Goal: Transaction & Acquisition: Purchase product/service

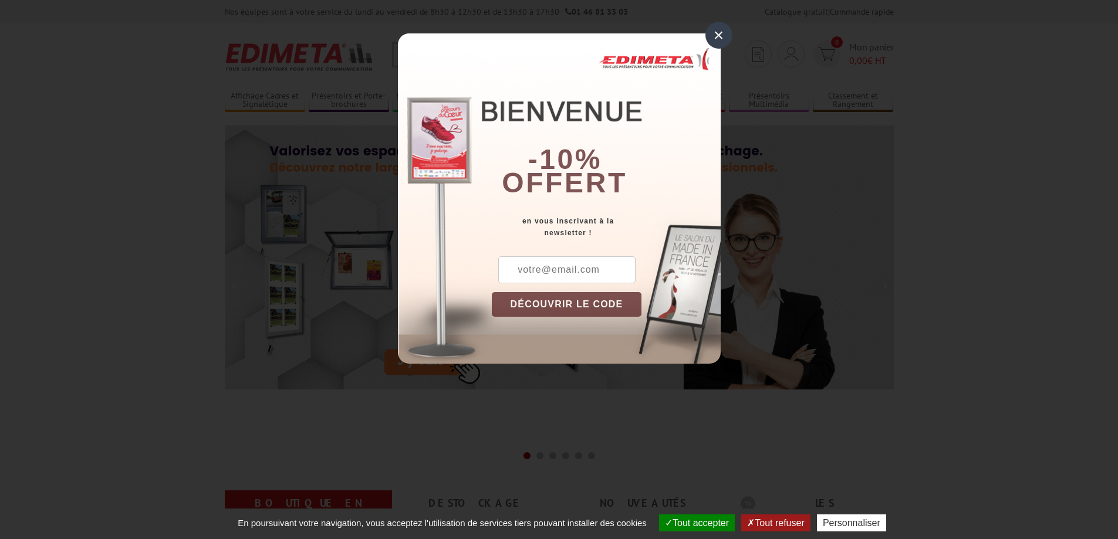
click at [724, 36] on div "×" at bounding box center [719, 35] width 27 height 27
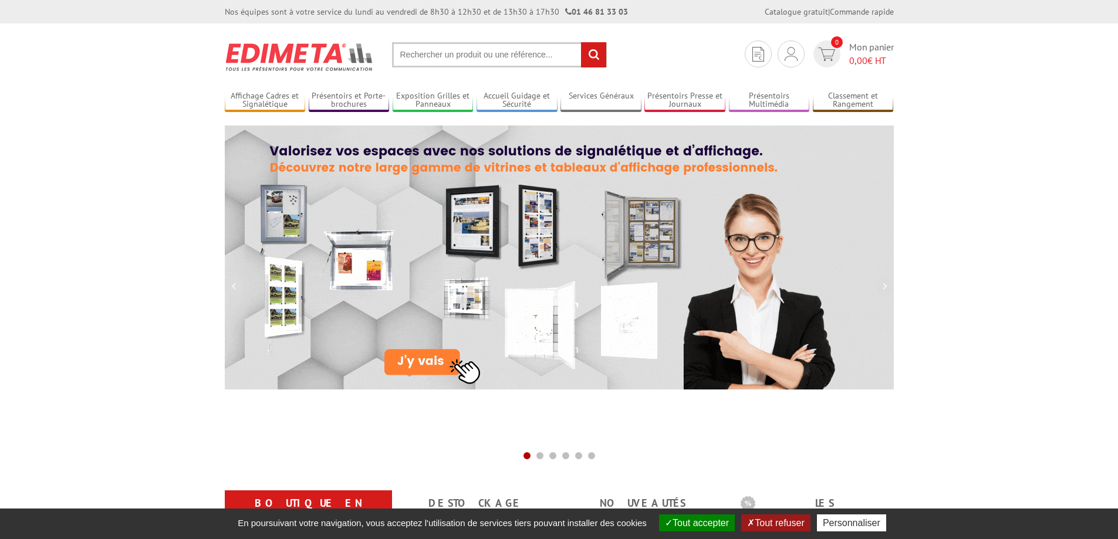
click at [478, 57] on input "text" at bounding box center [499, 54] width 215 height 25
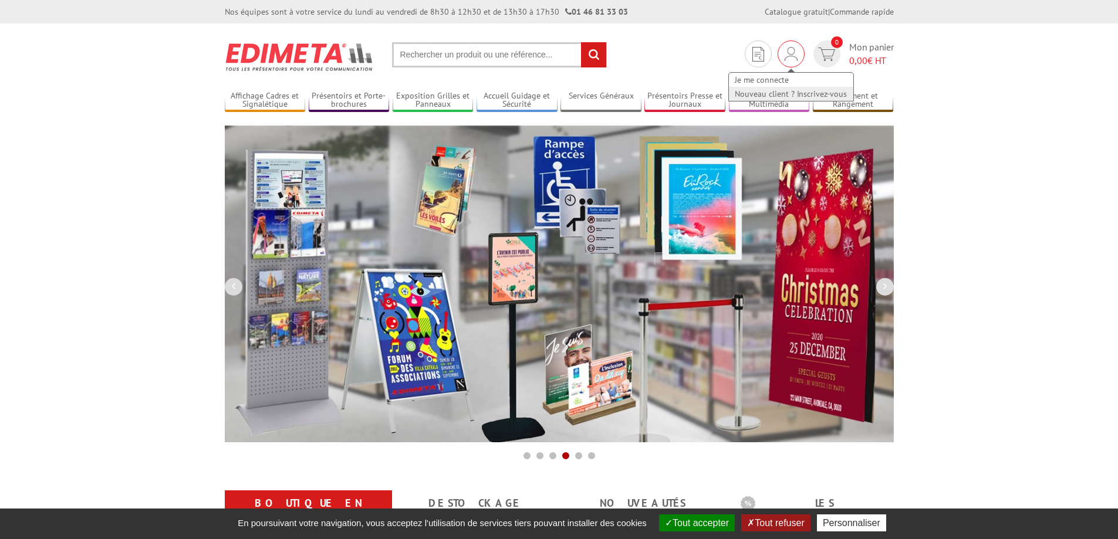
click at [789, 94] on link "Nouveau client ? Inscrivez-vous" at bounding box center [791, 94] width 124 height 14
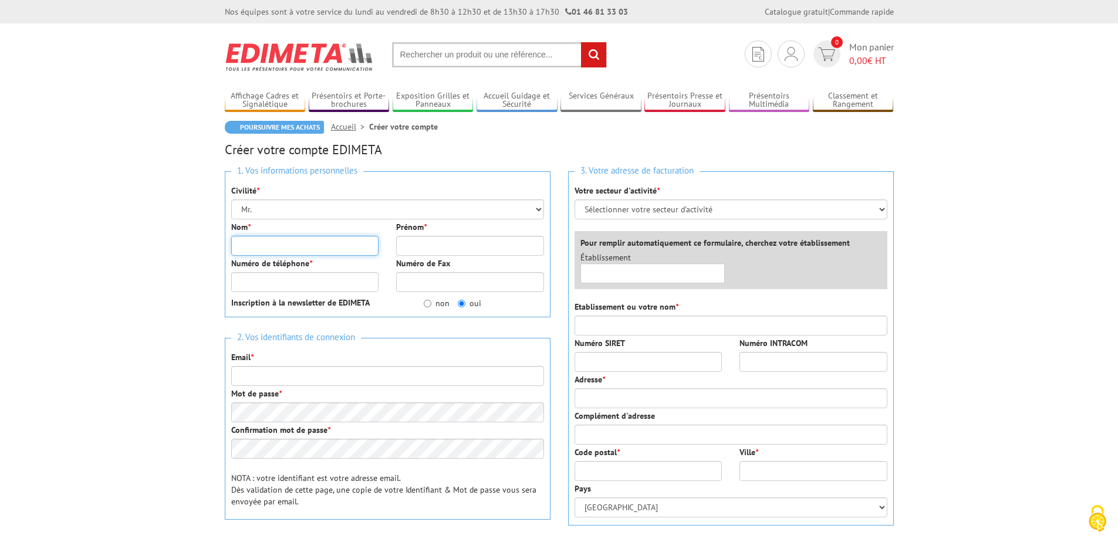
click at [313, 252] on input "Nom *" at bounding box center [305, 246] width 148 height 20
type input "Les Vallergues"
click at [462, 247] on input "Prénom *" at bounding box center [470, 246] width 148 height 20
type input "Collège"
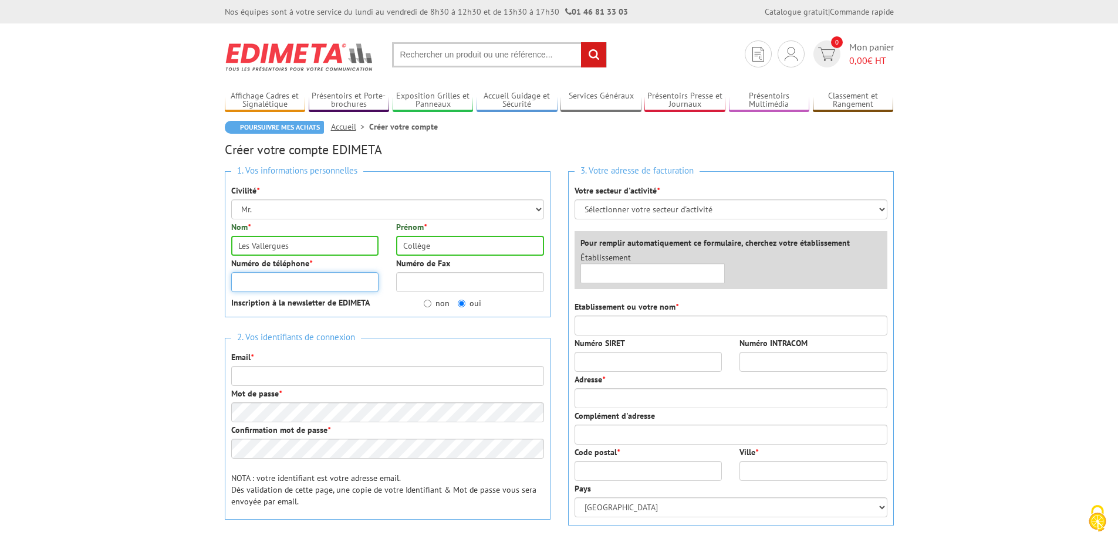
click at [343, 278] on input "Numéro de téléphone *" at bounding box center [305, 282] width 148 height 20
type input "0493066332"
click at [698, 212] on select "Sélectionner votre secteur d'activité Administrations et collectivités Magasins…" at bounding box center [731, 210] width 313 height 20
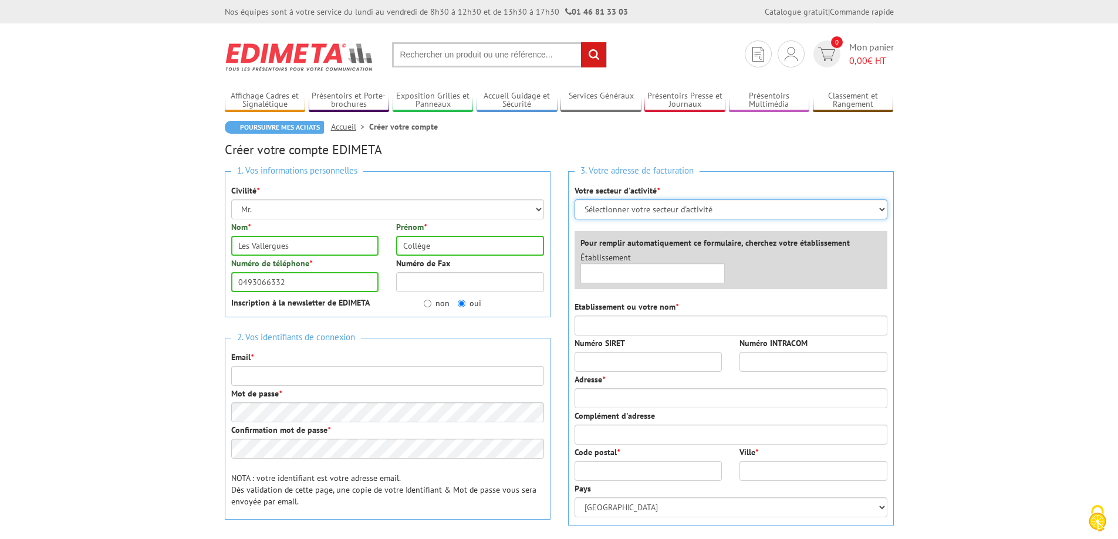
select select "876"
click at [575, 200] on select "Sélectionner votre secteur d'activité Administrations et collectivités Magasins…" at bounding box center [731, 210] width 313 height 20
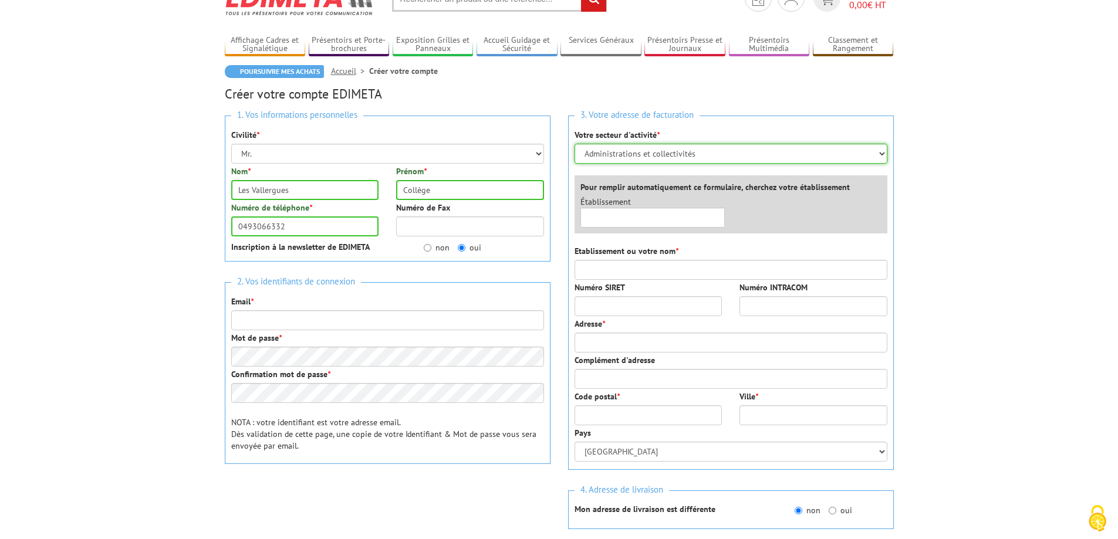
scroll to position [59, 0]
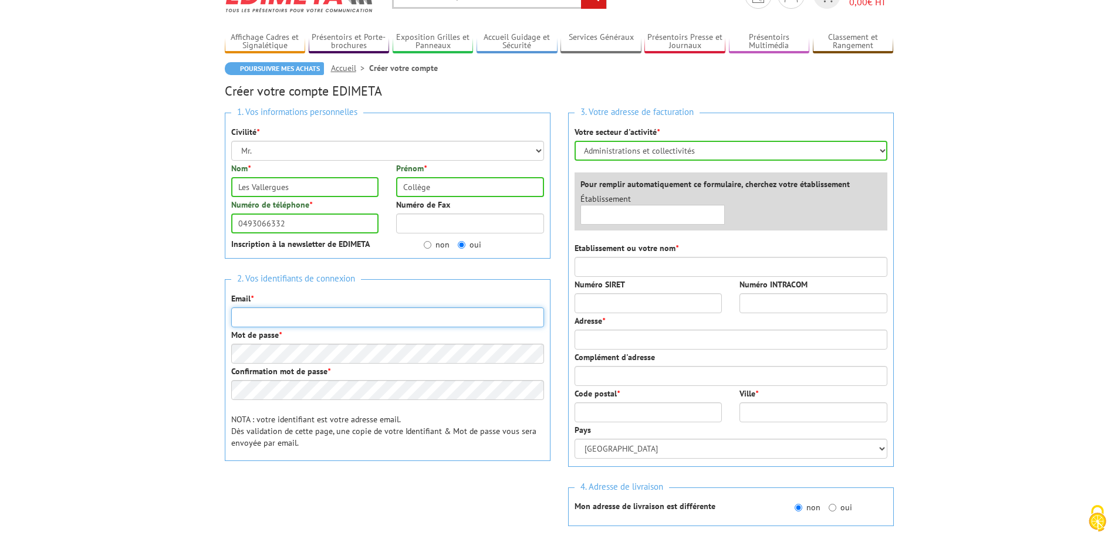
click at [373, 318] on input "Email *" at bounding box center [387, 318] width 313 height 20
type input "[EMAIL_ADDRESS][DOMAIN_NAME]"
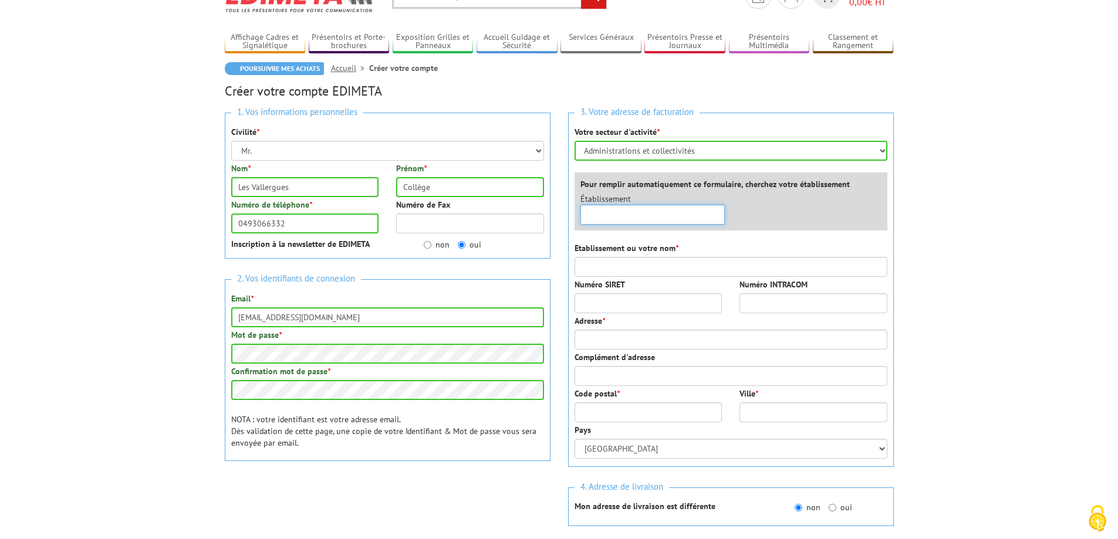
click at [632, 215] on input "text" at bounding box center [652, 215] width 145 height 20
click at [646, 217] on input "Les Vallerguess" at bounding box center [652, 215] width 145 height 20
type input "Les Vallergues"
click at [926, 259] on body "Nos équipes sont à votre service du lundi au vendredi de 8h30 à 12h30 et de 13h…" at bounding box center [559, 487] width 1118 height 1093
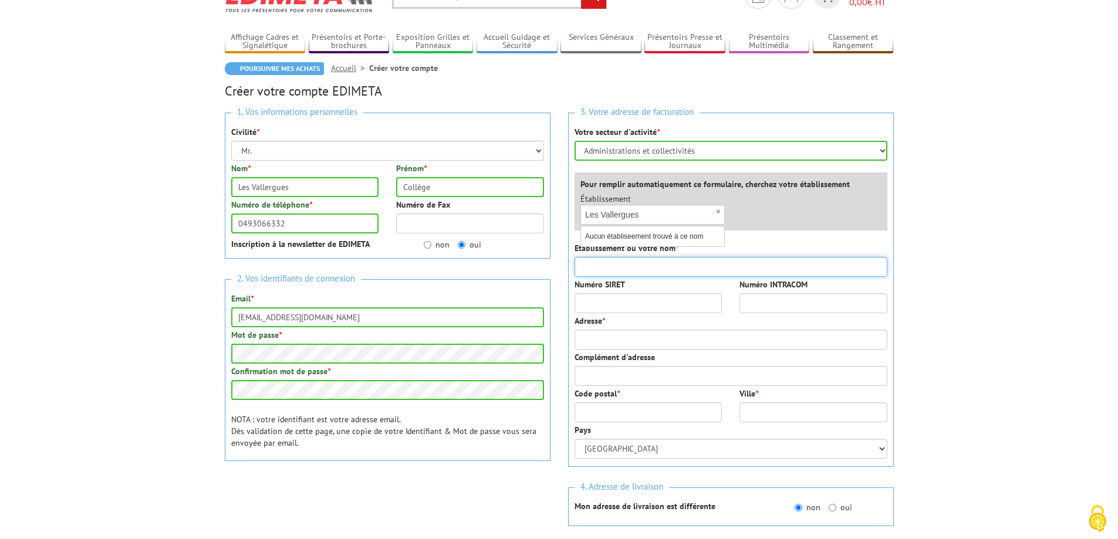
click at [669, 265] on input "Etablissement ou votre nom *" at bounding box center [731, 267] width 313 height 20
type input "L"
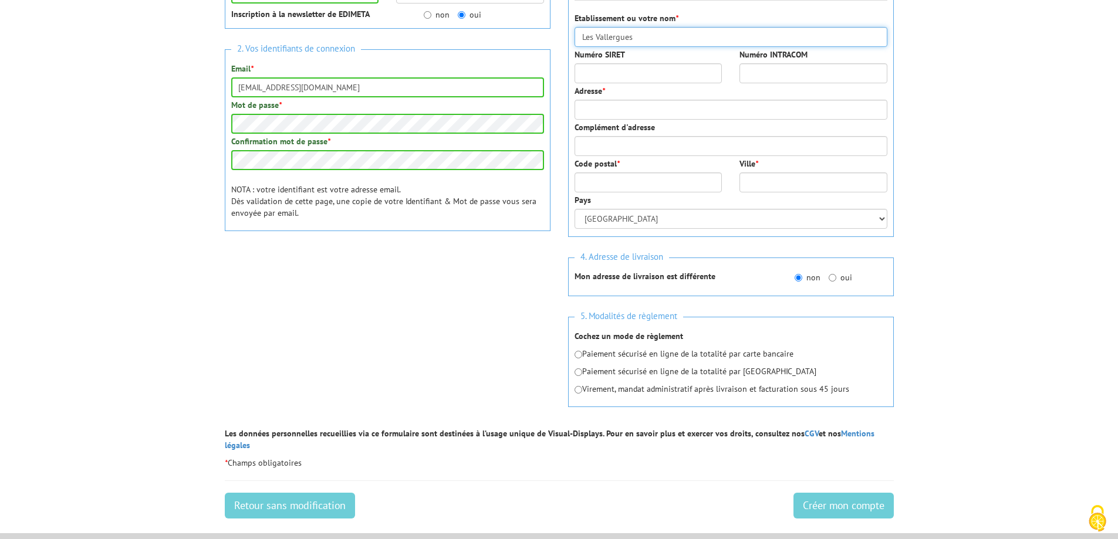
scroll to position [293, 0]
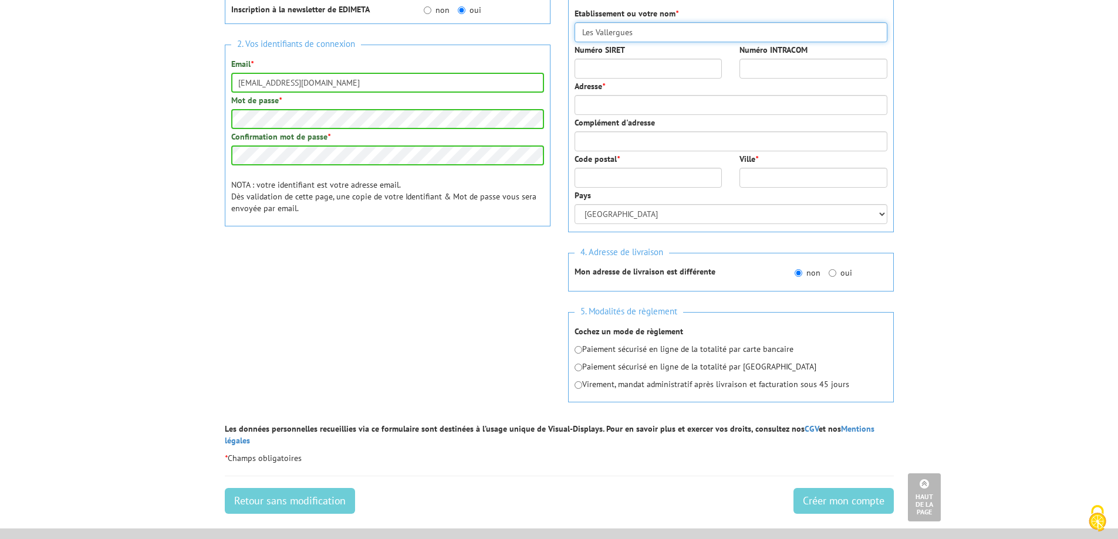
type input "Les Vallergues"
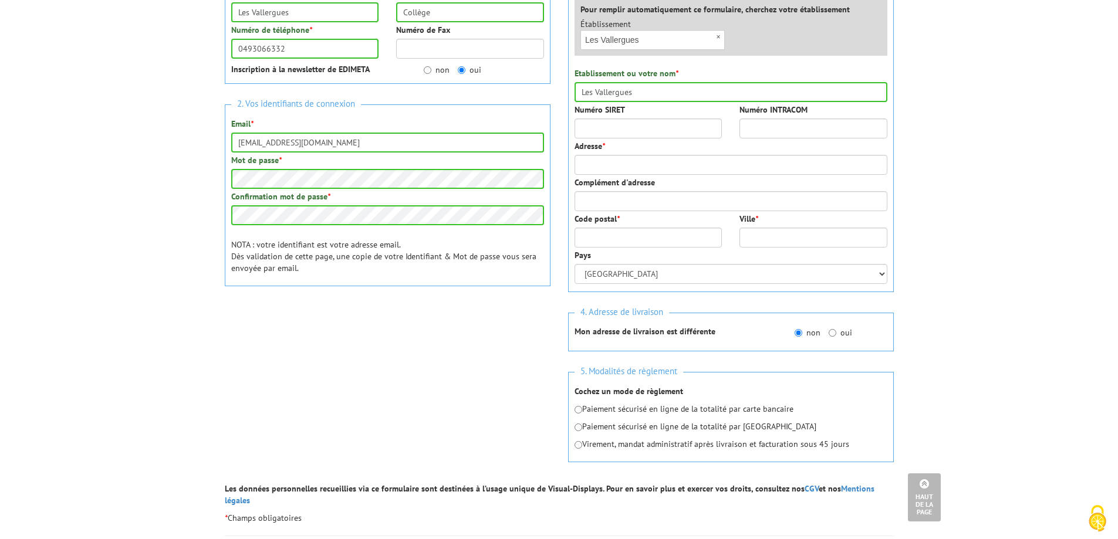
scroll to position [59, 0]
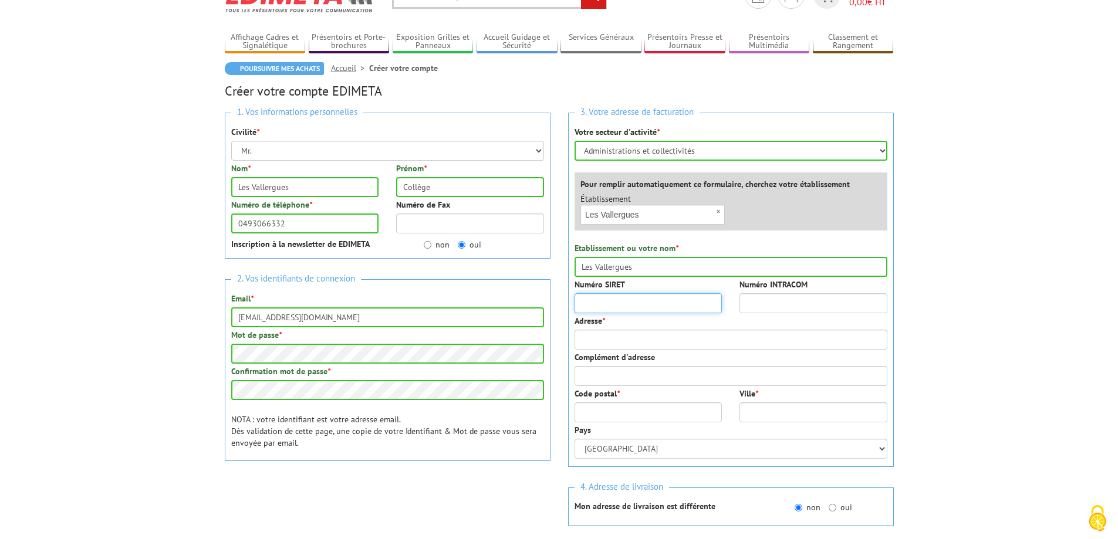
click at [599, 305] on input "Numéro SIRET" at bounding box center [649, 303] width 148 height 20
paste input "19061279600010"
type input "19061279600010"
click at [657, 339] on input "Adresse *" at bounding box center [731, 340] width 313 height 20
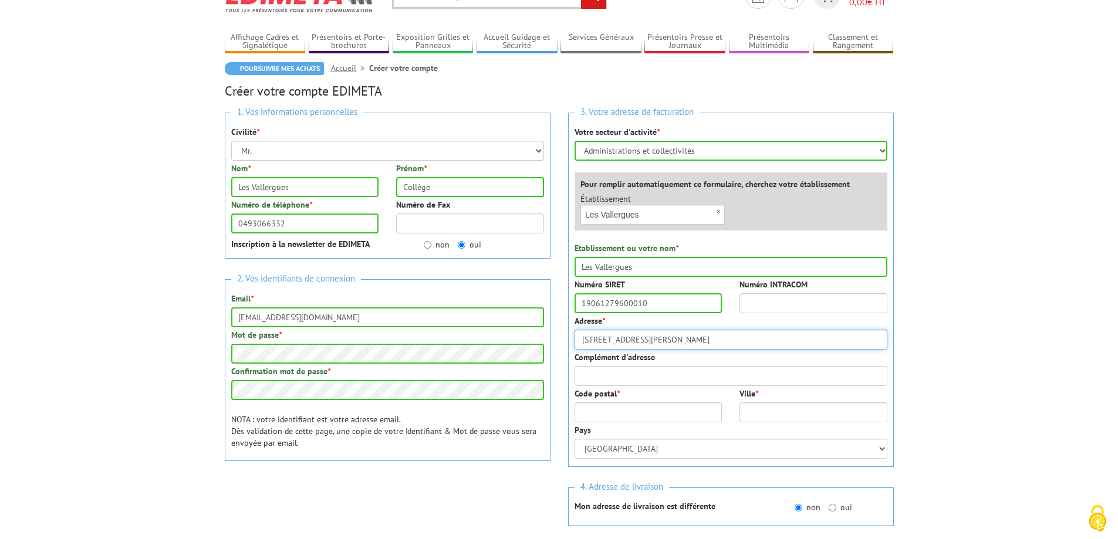
drag, startPoint x: 590, startPoint y: 339, endPoint x: 581, endPoint y: 339, distance: 9.4
click at [581, 339] on input "71 avenue Jean de Lattre de Tassigny" at bounding box center [731, 340] width 313 height 20
type input "69 avenue Jean de Lattre de Tassigny"
click at [639, 421] on input "Code postal *" at bounding box center [649, 413] width 148 height 20
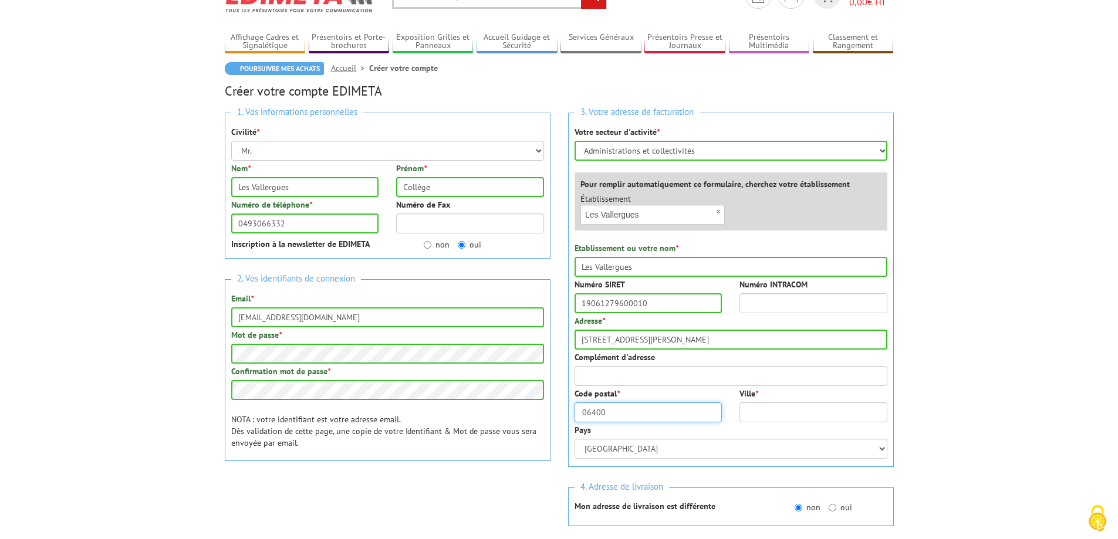
type input "06400"
type input "cANNES"
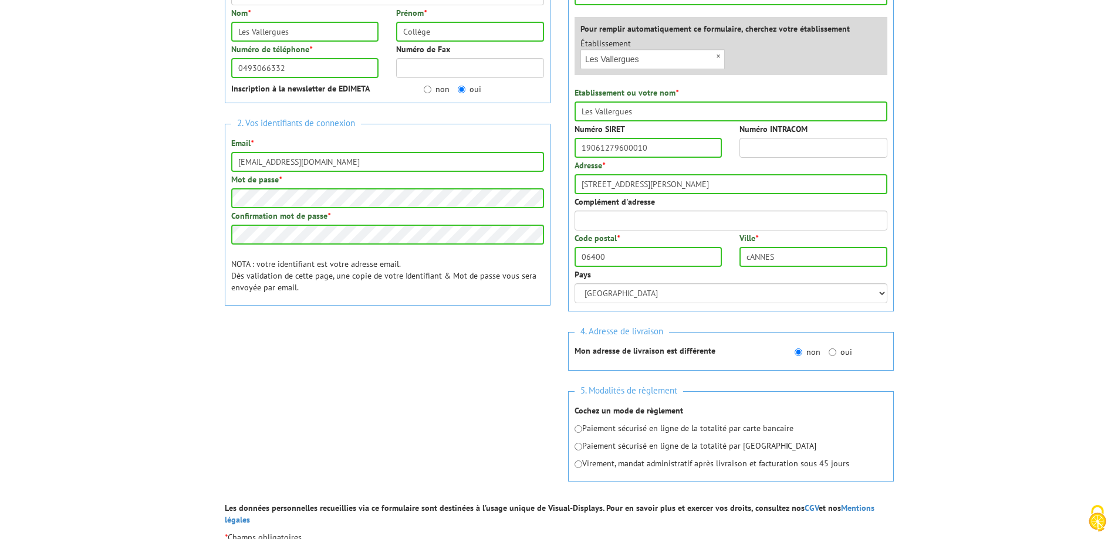
scroll to position [235, 0]
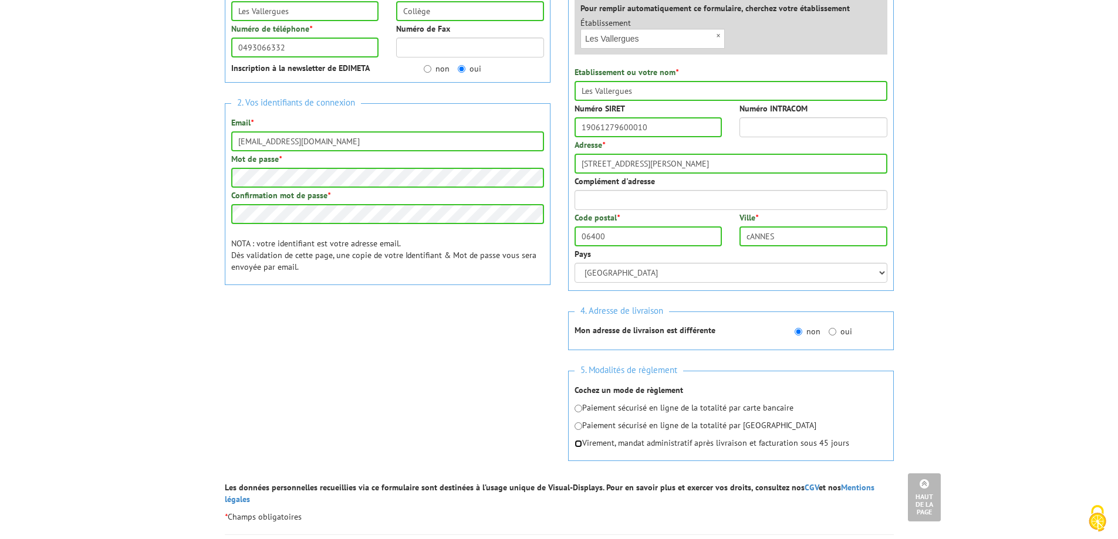
click at [580, 444] on input "radio" at bounding box center [579, 444] width 8 height 8
radio input "true"
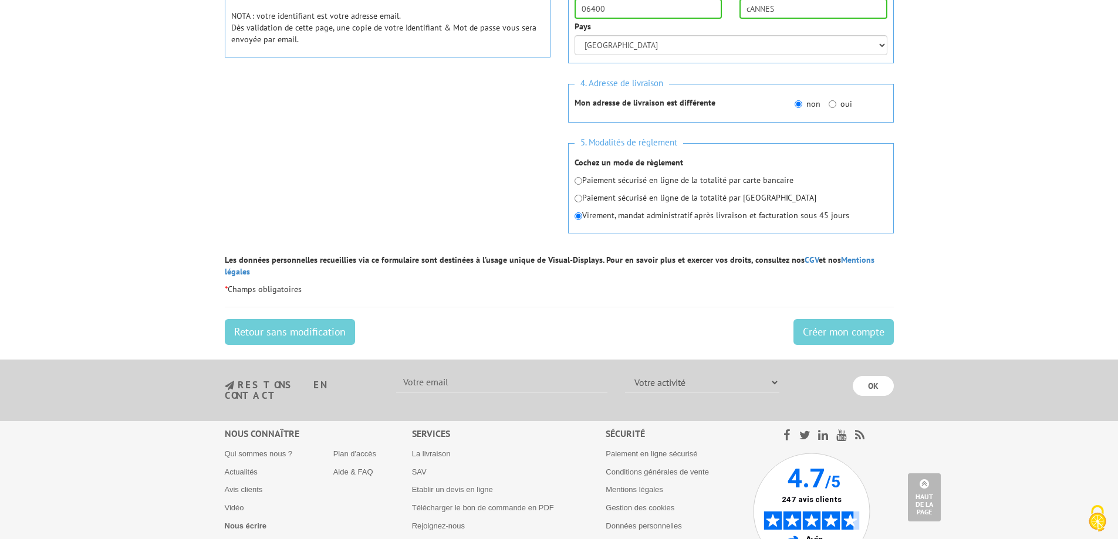
scroll to position [470, 0]
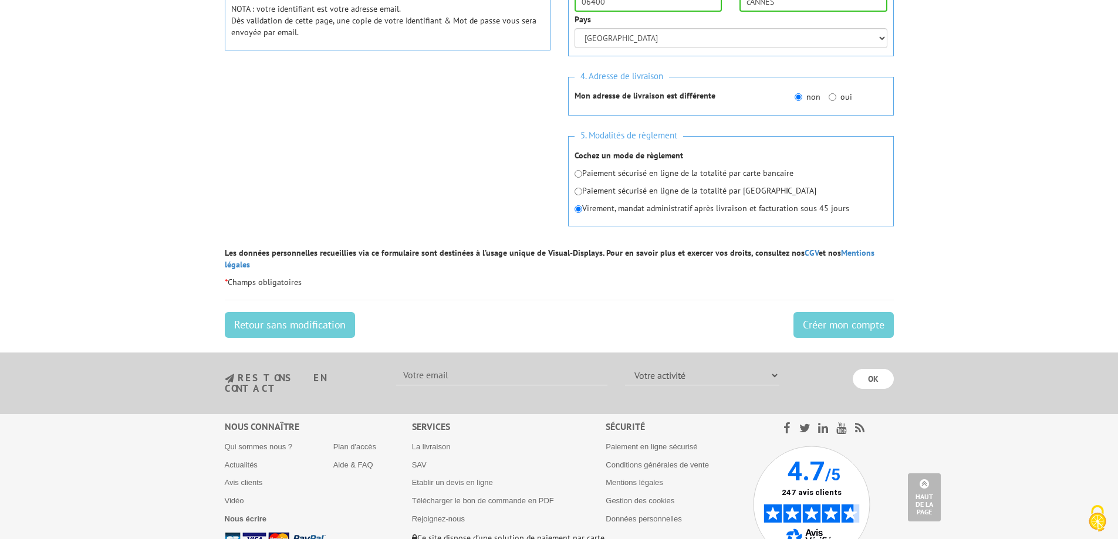
click at [566, 281] on form "1. Vos informations personnelles Civilité * Mr. Mme. Mlle. Nom * Les Vallergues…" at bounding box center [559, 18] width 669 height 650
click at [809, 323] on input "Créer mon compte" at bounding box center [844, 325] width 100 height 26
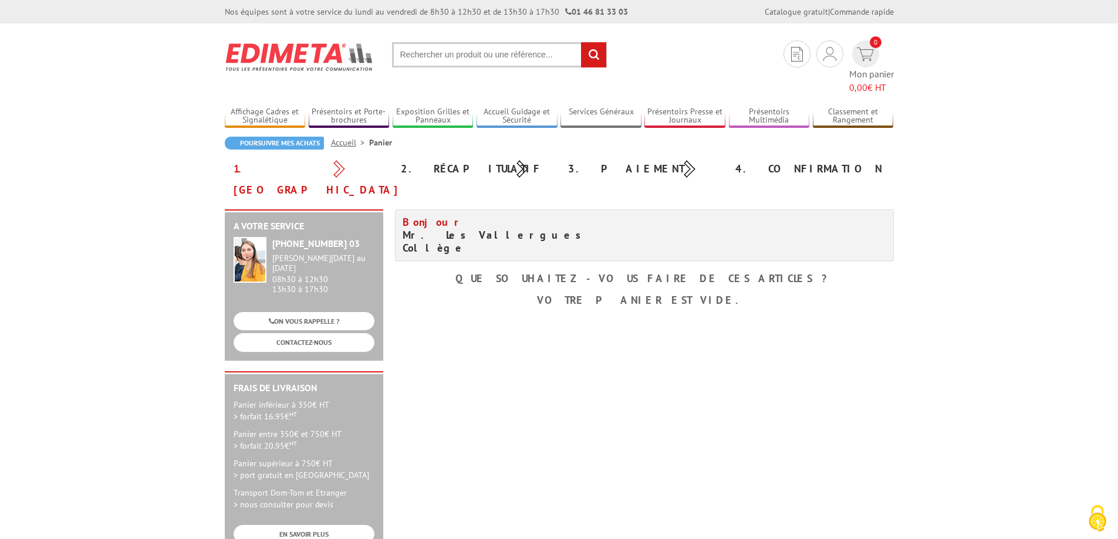
click at [521, 62] on input "text" at bounding box center [499, 54] width 215 height 25
type input "PANNEAU GRILLE"
click at [593, 55] on input "rechercher" at bounding box center [593, 54] width 25 height 25
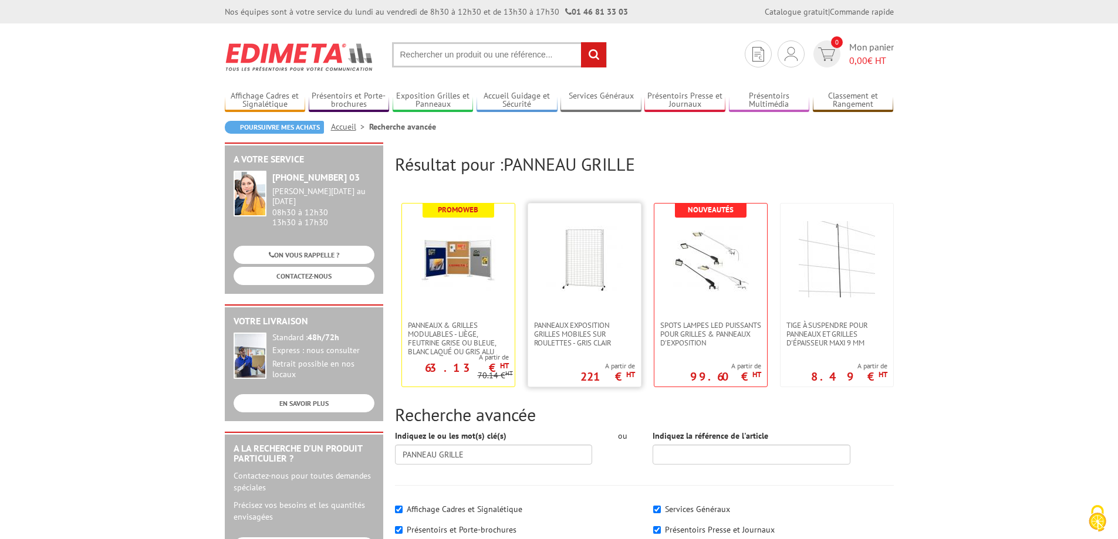
click at [593, 295] on img at bounding box center [584, 259] width 76 height 76
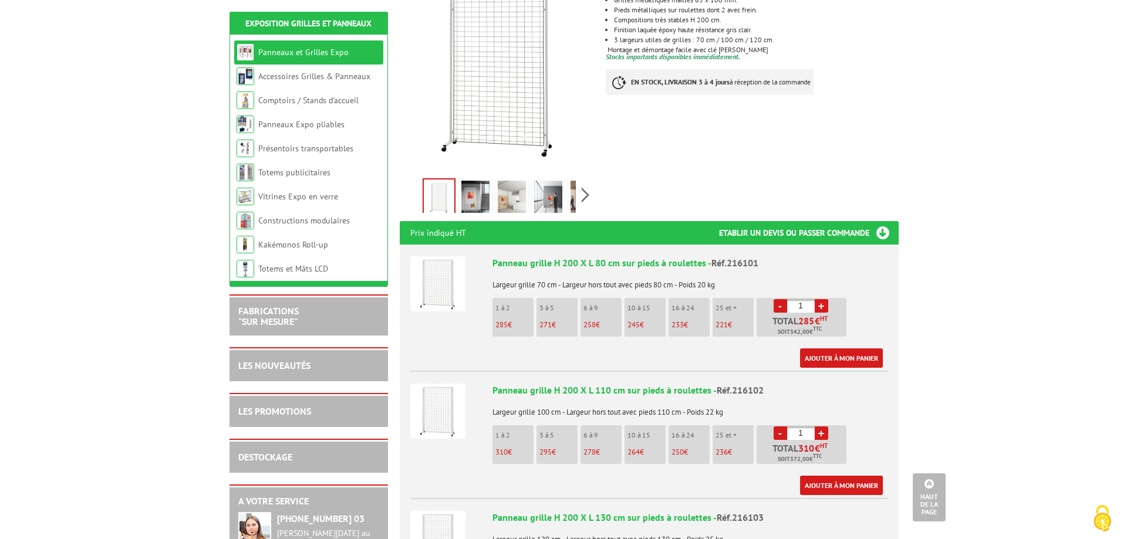
scroll to position [293, 0]
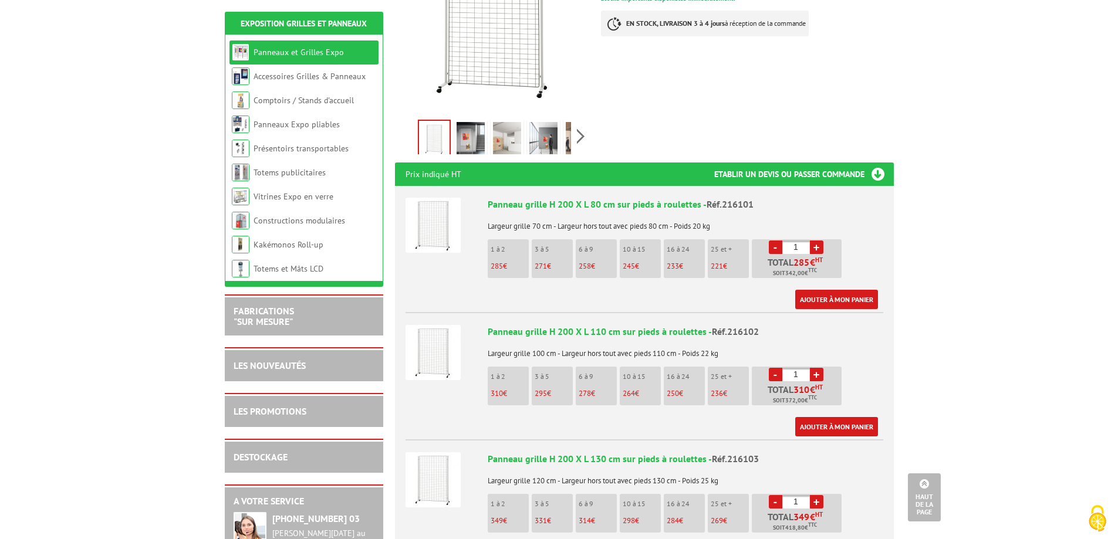
click at [804, 241] on input "1" at bounding box center [796, 247] width 28 height 13
type input "10"
click at [843, 290] on link "Ajouter à mon panier" at bounding box center [836, 299] width 83 height 19
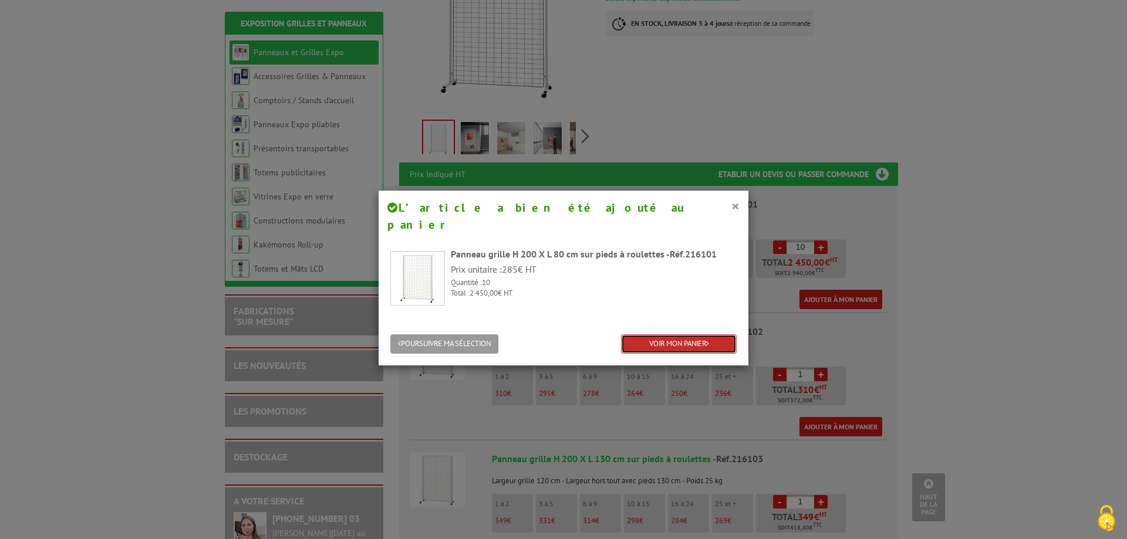
click at [679, 335] on link "VOIR MON PANIER" at bounding box center [679, 344] width 116 height 19
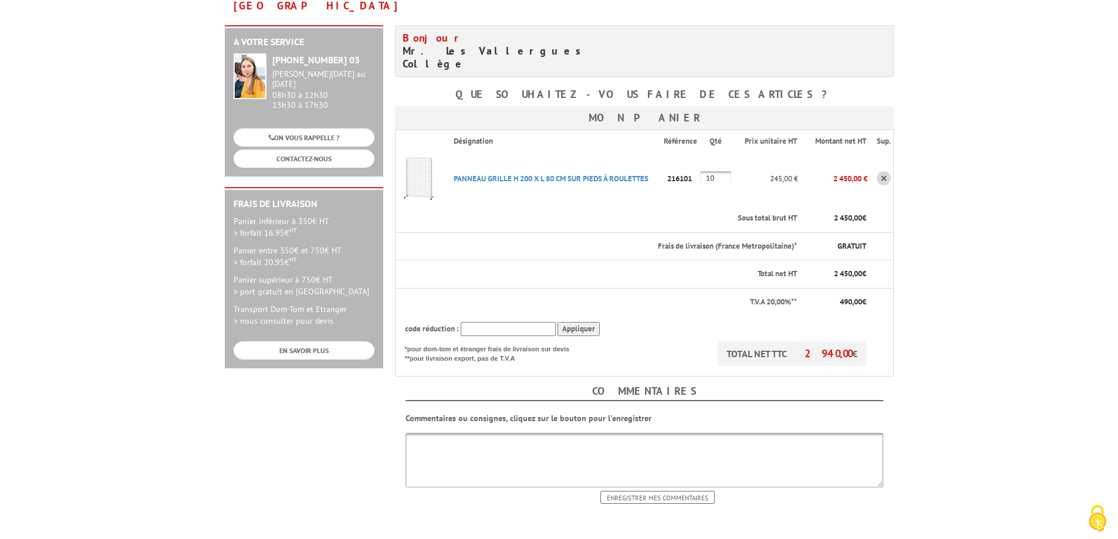
scroll to position [235, 0]
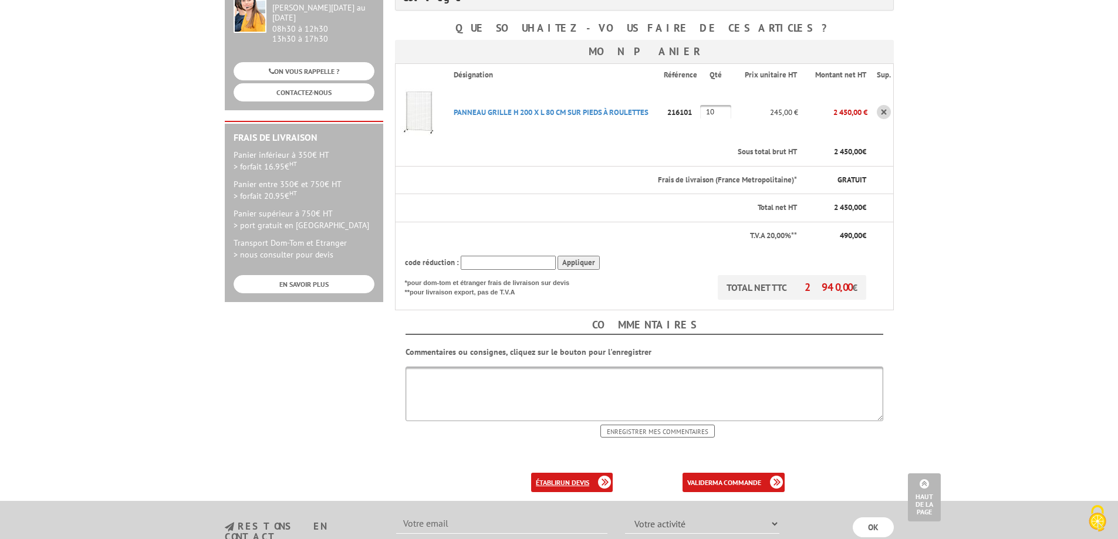
click at [581, 478] on b "un devis" at bounding box center [575, 482] width 29 height 9
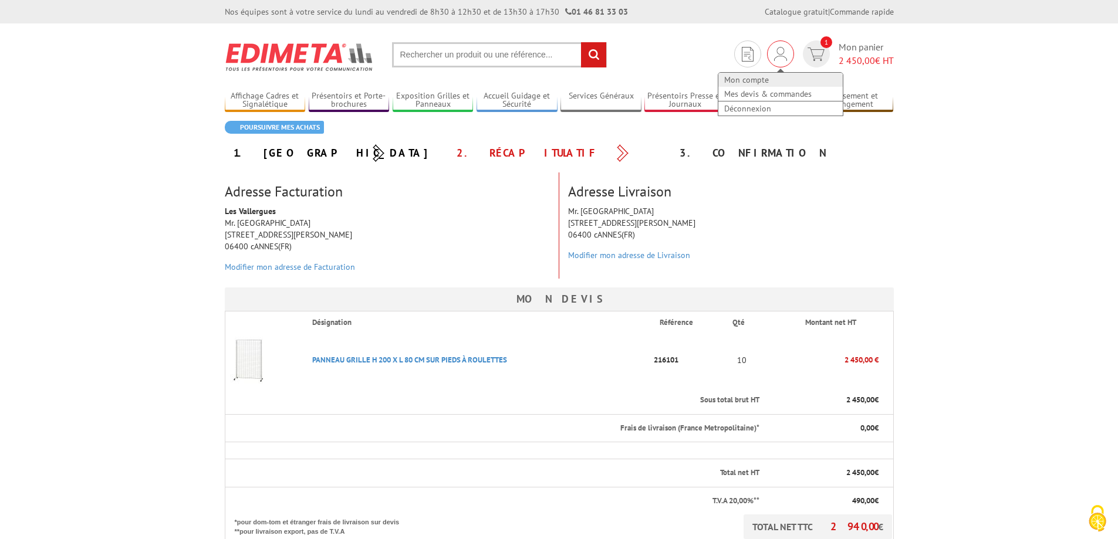
click at [755, 82] on link "Mon compte" at bounding box center [780, 80] width 124 height 14
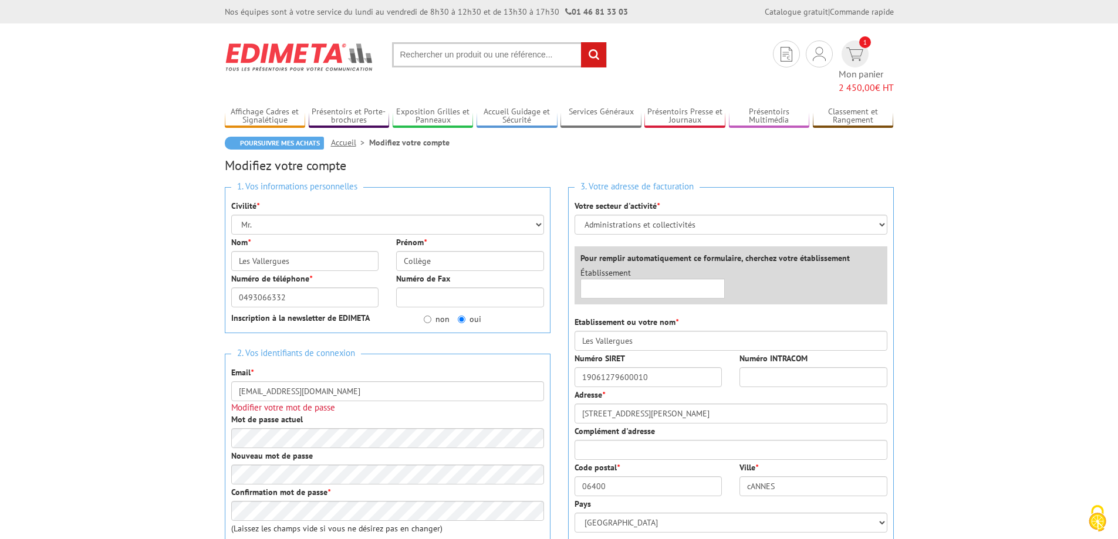
click at [860, 67] on span "Mon panier 2 450,00 € HT" at bounding box center [866, 80] width 55 height 27
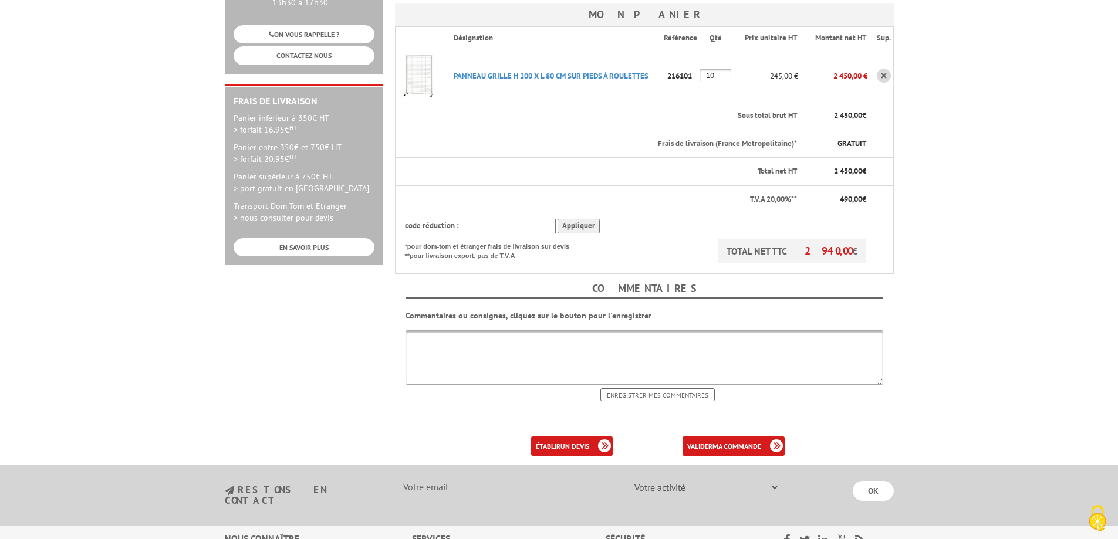
scroll to position [293, 0]
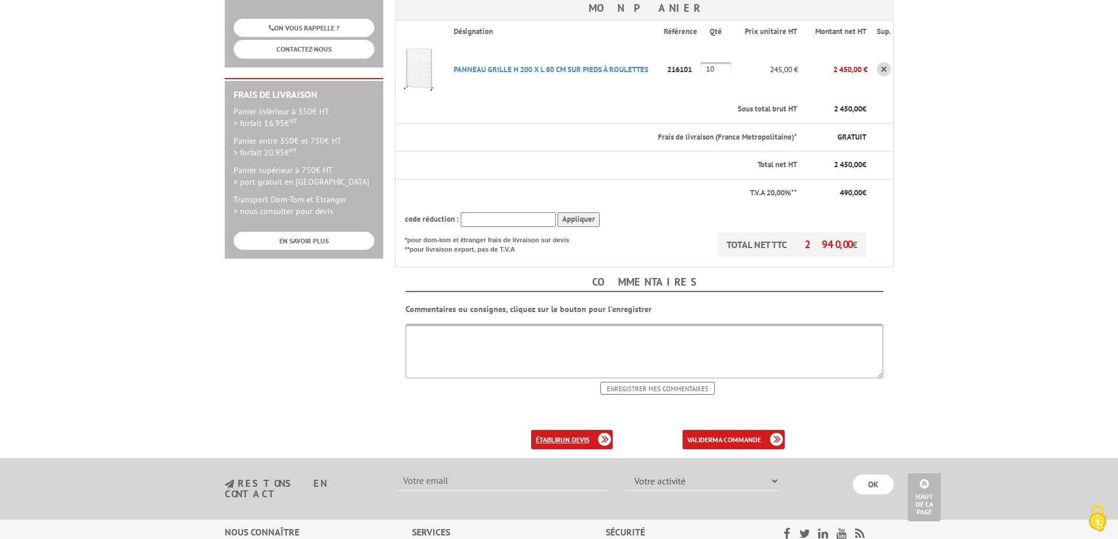
click at [555, 430] on link "établir un devis" at bounding box center [572, 439] width 82 height 19
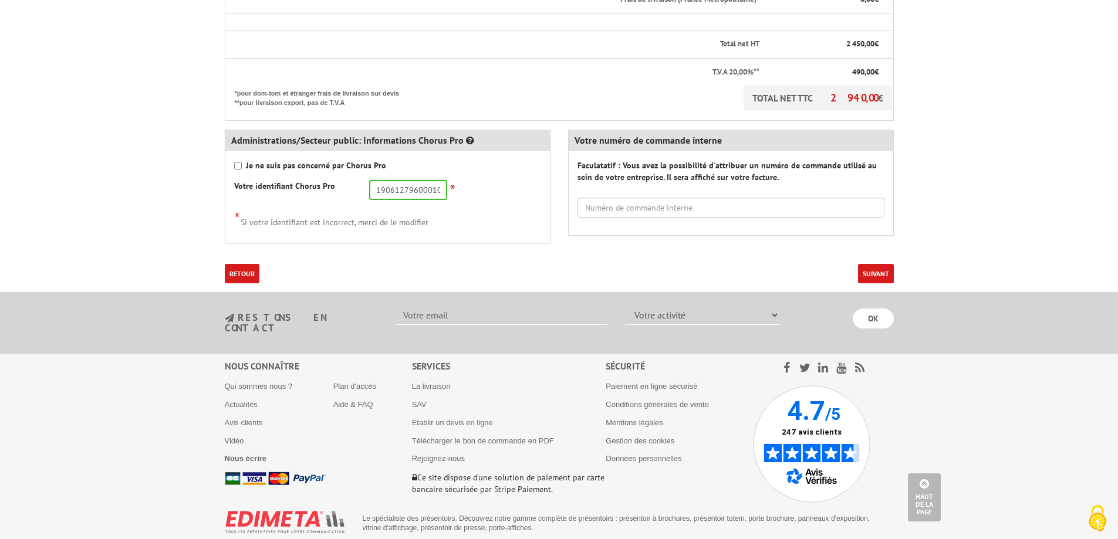
scroll to position [444, 0]
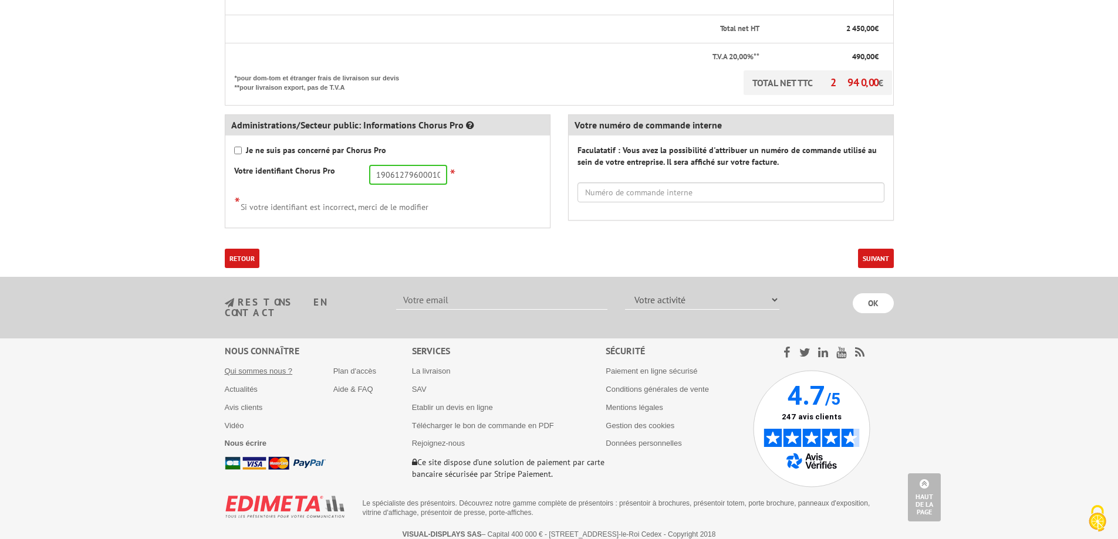
click at [274, 367] on link "Qui sommes nous ?" at bounding box center [259, 371] width 68 height 9
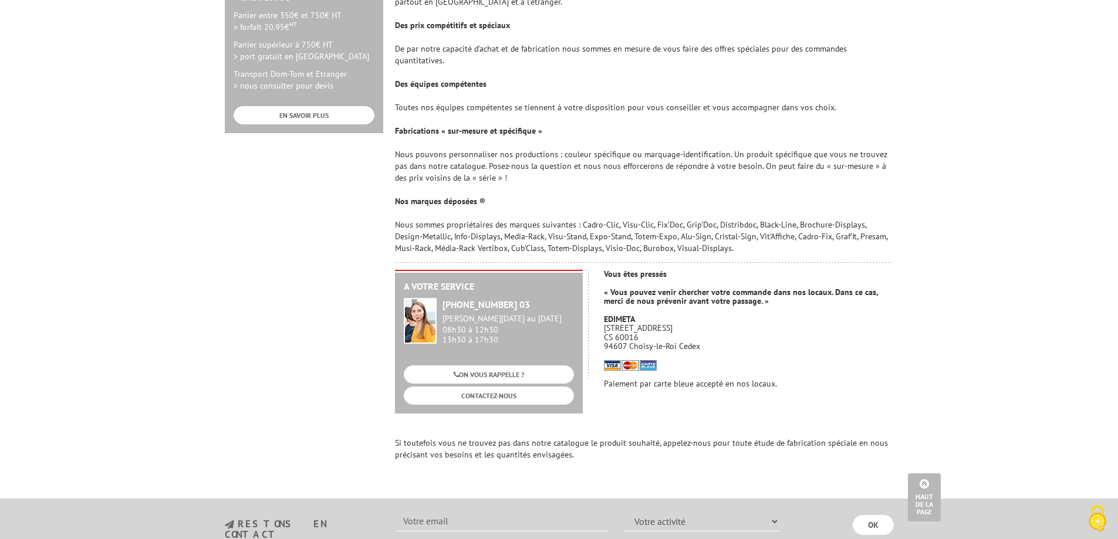
scroll to position [646, 0]
